Goal: Task Accomplishment & Management: Manage account settings

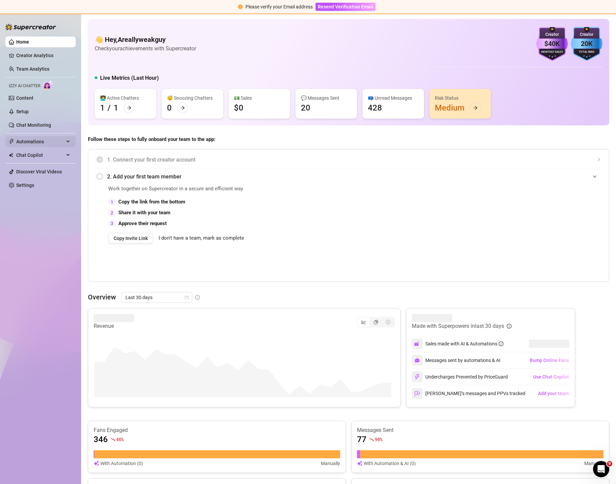
click at [25, 141] on span "Automations" at bounding box center [40, 141] width 48 height 11
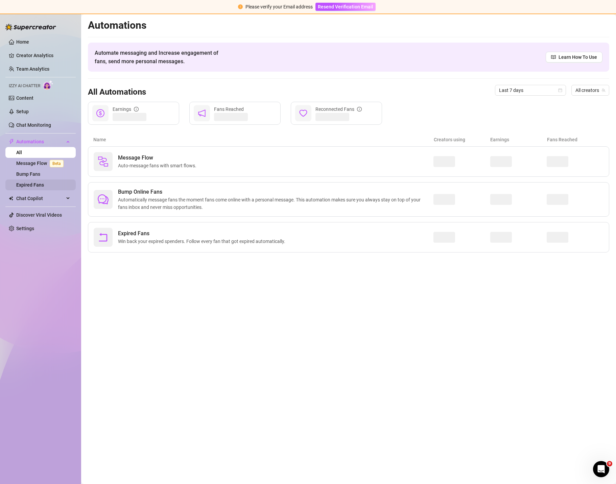
click at [30, 185] on link "Expired Fans" at bounding box center [30, 184] width 28 height 5
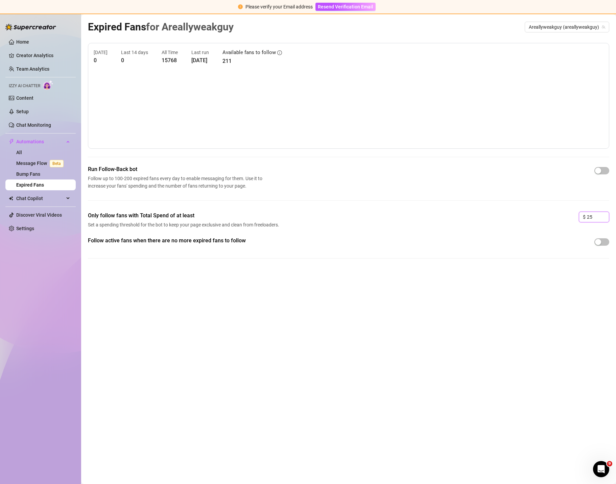
drag, startPoint x: 595, startPoint y: 217, endPoint x: 577, endPoint y: 217, distance: 18.3
click at [577, 217] on div "Only follow fans with Total Spend of at least Set a spending threshold for the …" at bounding box center [349, 224] width 522 height 25
paste input "O.F. removes videos for stupid reasons and gives me an error message when i try…"
drag, startPoint x: 592, startPoint y: 218, endPoint x: 623, endPoint y: 218, distance: 31.1
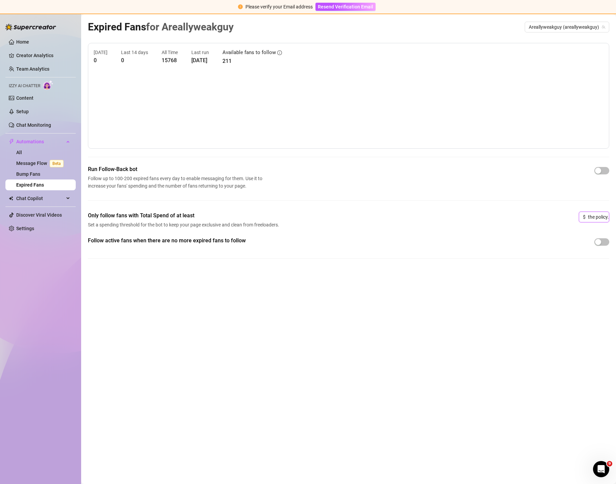
click at [616, 218] on html "Please verify your Email address Resend Verification Email Home Creator Analyti…" at bounding box center [308, 242] width 616 height 484
type input "O.F. removes videos for stupid reasons and gives me an error message when i try…"
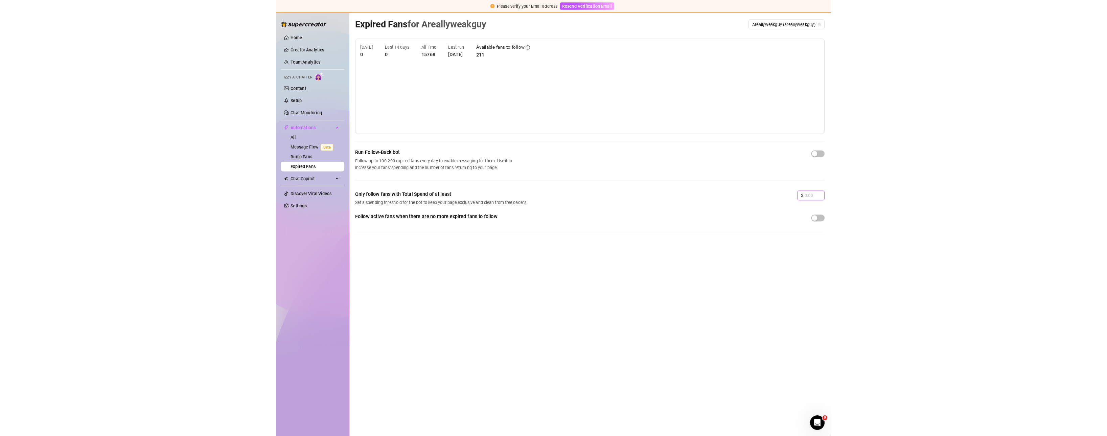
scroll to position [0, 0]
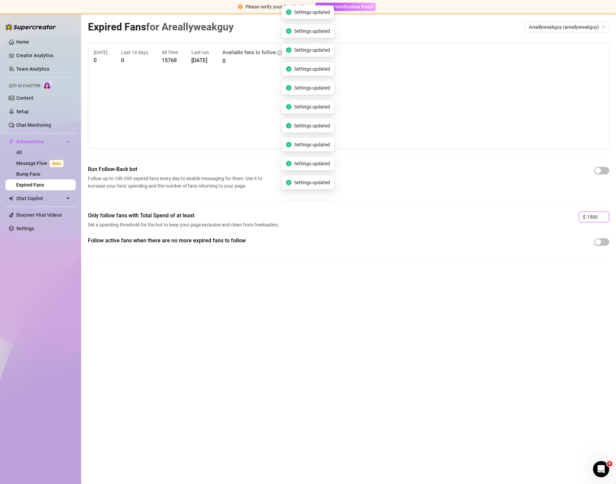
type input "1500"
click at [556, 232] on div "Only follow fans with Total Spend of at least Set a spending threshold for the …" at bounding box center [349, 224] width 522 height 25
click at [608, 173] on span "button" at bounding box center [602, 170] width 15 height 7
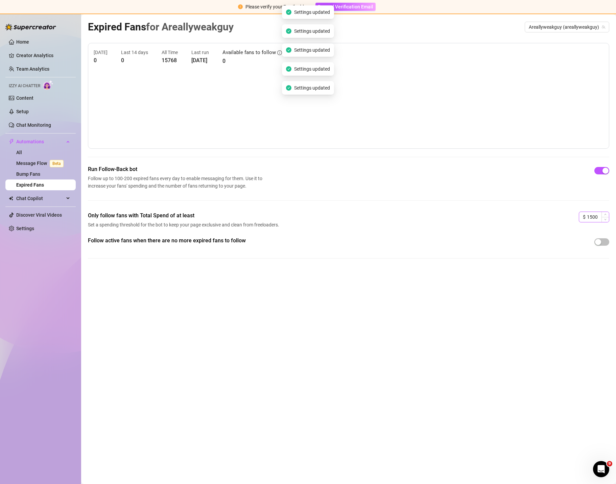
click at [586, 217] on div "$ 1500" at bounding box center [594, 217] width 30 height 11
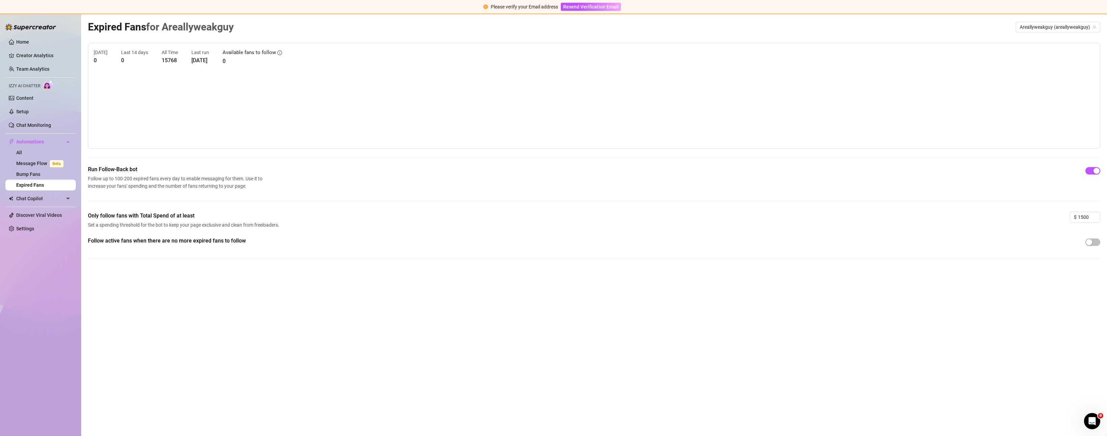
click at [616, 285] on div "Expired Fans for Areallyweakguy Areallyweakguy (areallyweakguy) [DATE] 0 Last 1…" at bounding box center [594, 217] width 1013 height 397
click at [18, 39] on link "Home" at bounding box center [22, 41] width 13 height 5
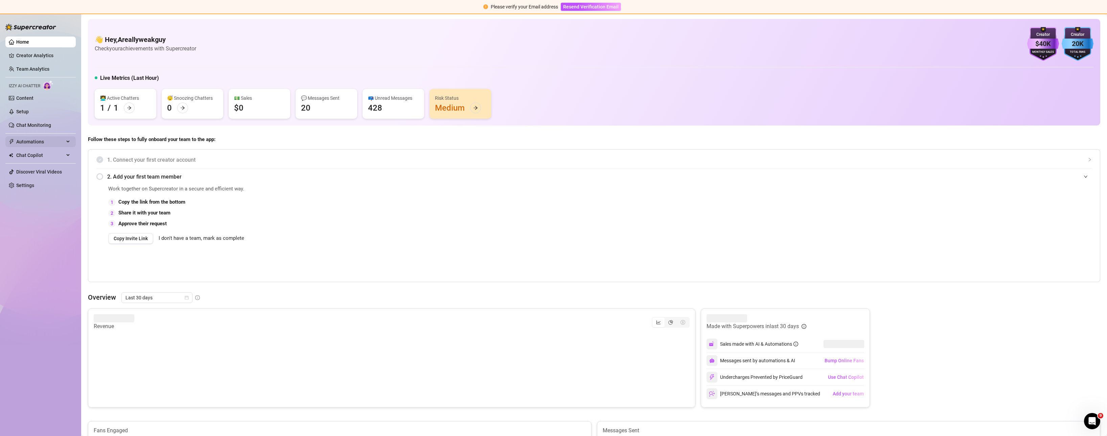
click at [26, 142] on span "Automations" at bounding box center [40, 141] width 48 height 11
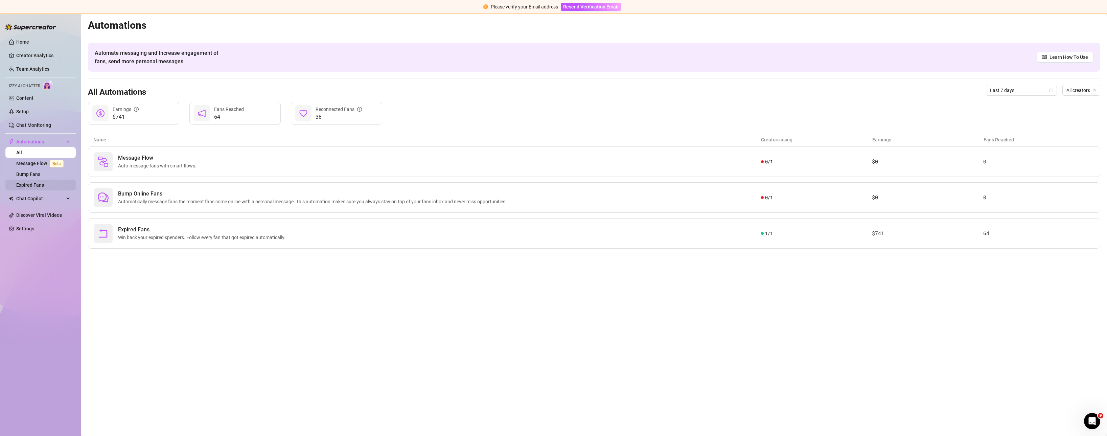
click at [26, 188] on link "Expired Fans" at bounding box center [30, 184] width 28 height 5
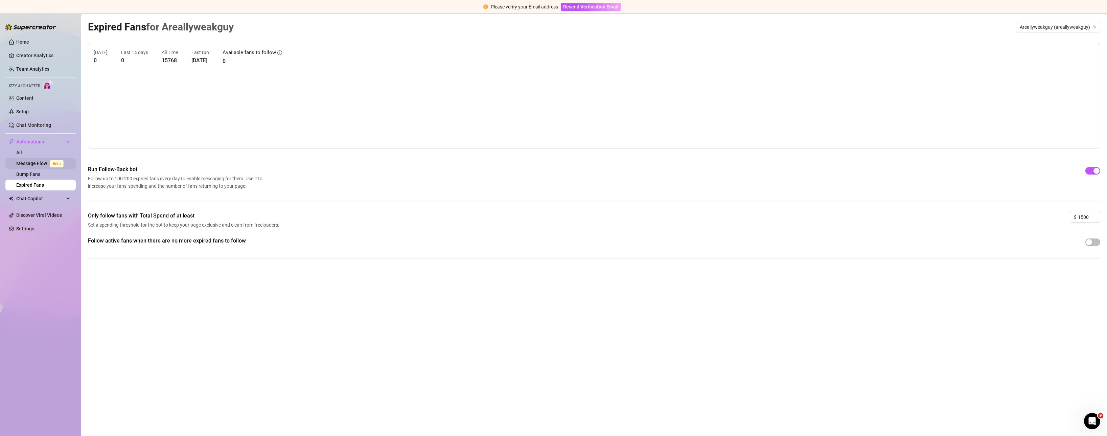
click at [27, 163] on link "Message Flow Beta" at bounding box center [41, 163] width 50 height 5
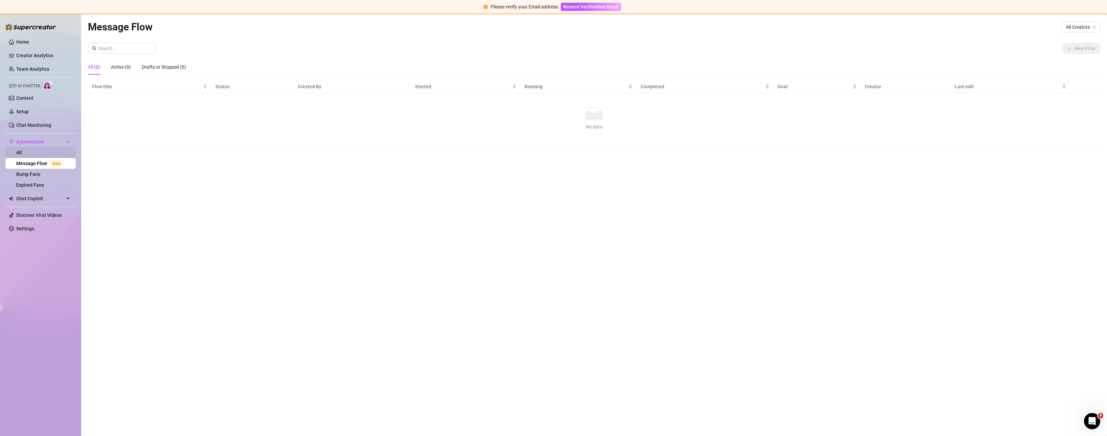
click at [22, 154] on link "All" at bounding box center [19, 152] width 6 height 5
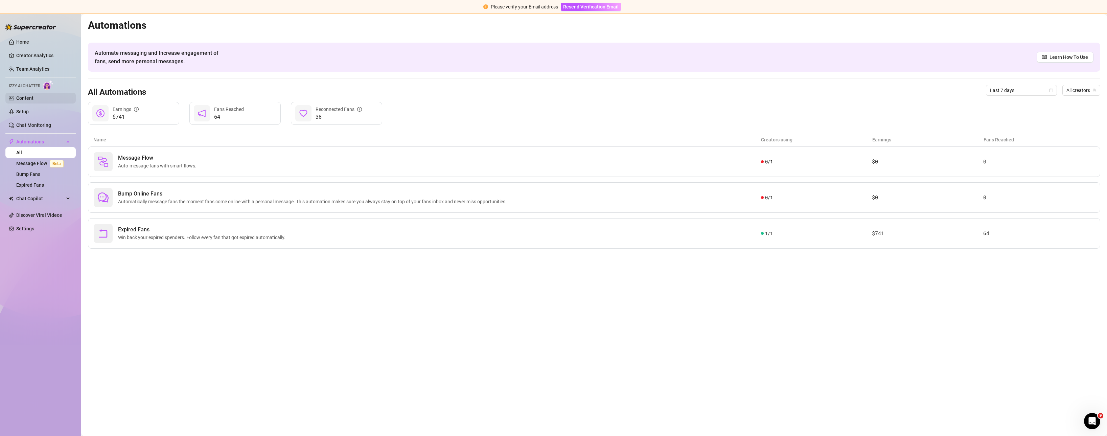
click at [28, 95] on link "Content" at bounding box center [24, 97] width 17 height 5
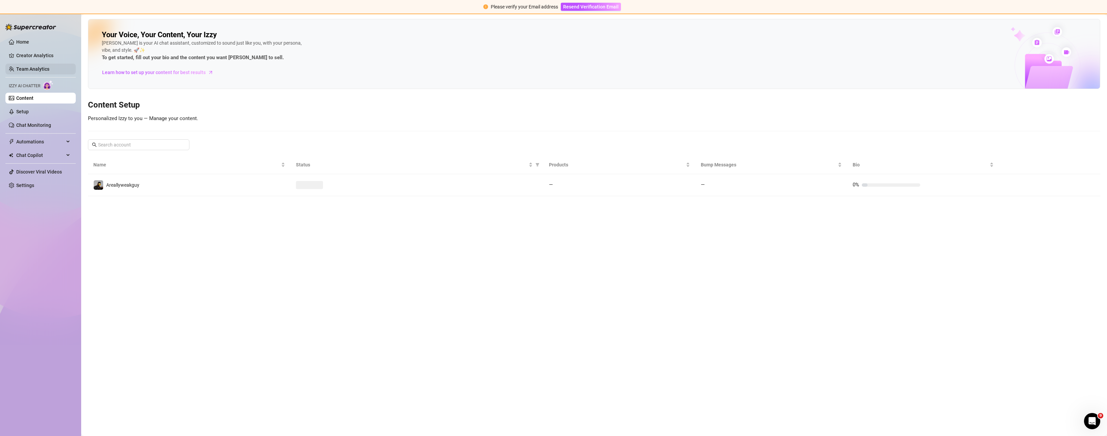
click at [29, 69] on link "Team Analytics" at bounding box center [32, 68] width 33 height 5
